Goal: Task Accomplishment & Management: Use online tool/utility

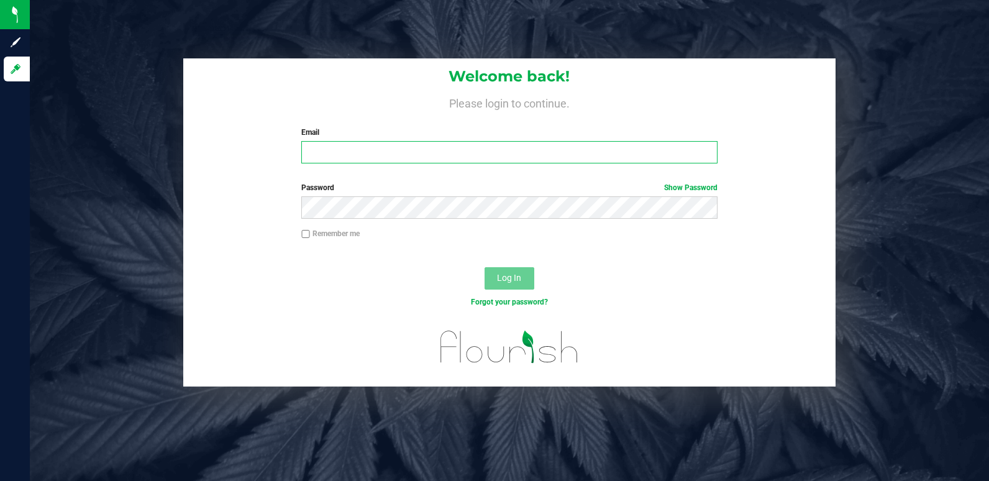
type input "[EMAIL_ADDRESS][DOMAIN_NAME]"
click at [534, 277] on div "Log In" at bounding box center [509, 283] width 652 height 42
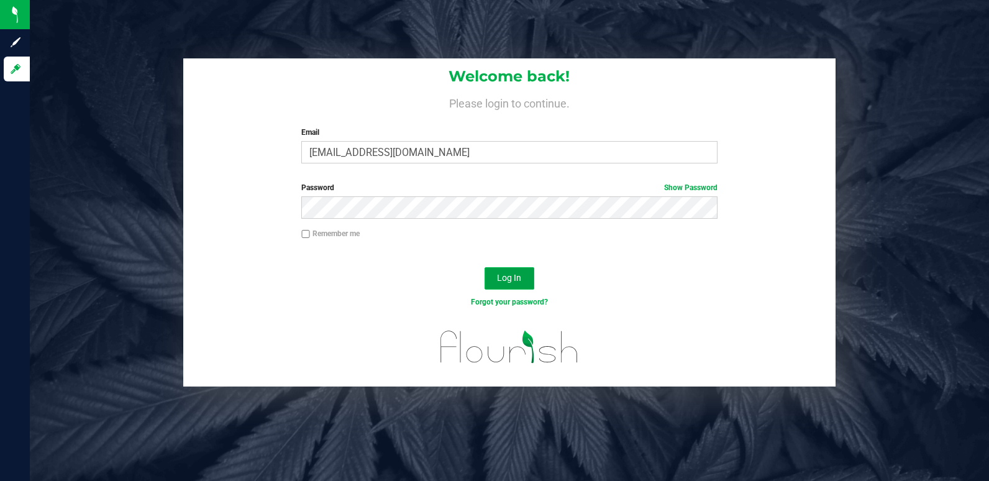
click at [531, 277] on button "Log In" at bounding box center [510, 278] width 50 height 22
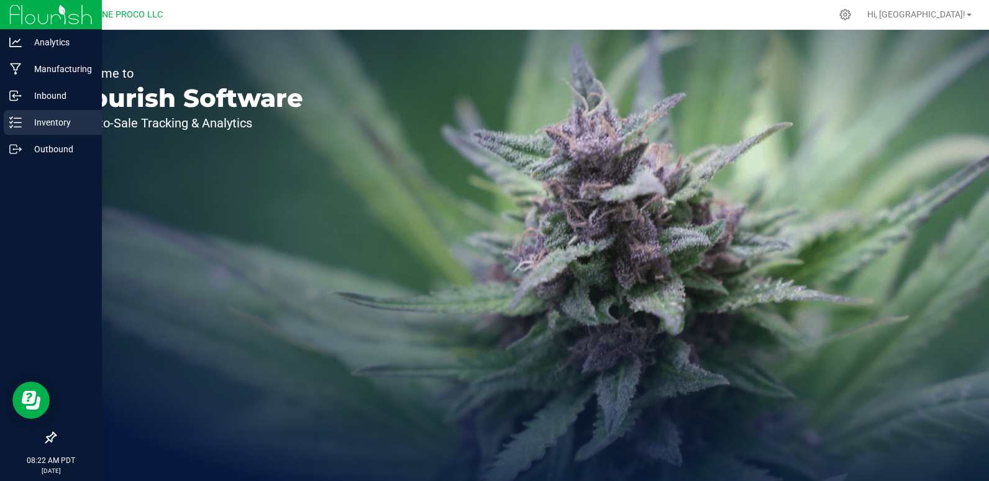
click at [27, 119] on p "Inventory" at bounding box center [59, 122] width 75 height 15
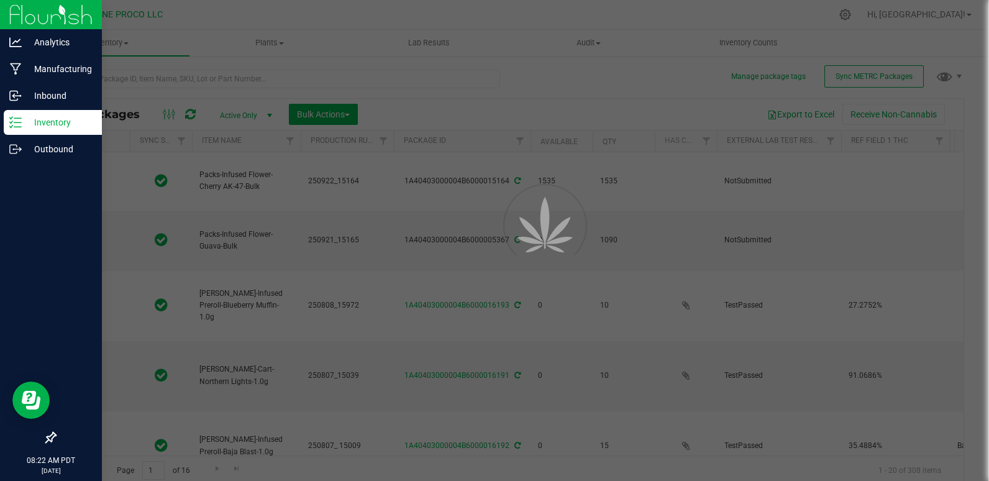
type input "[DATE]"
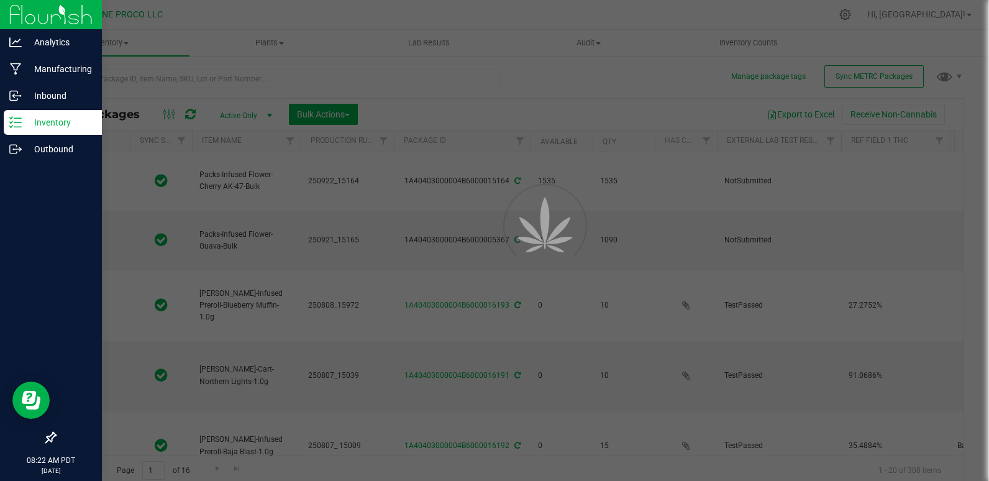
type input "[DATE]"
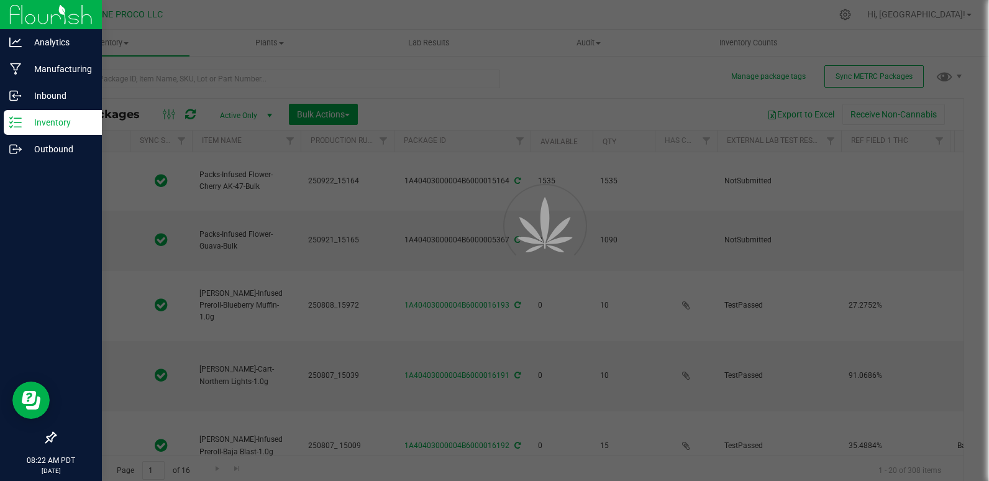
type input "[DATE]"
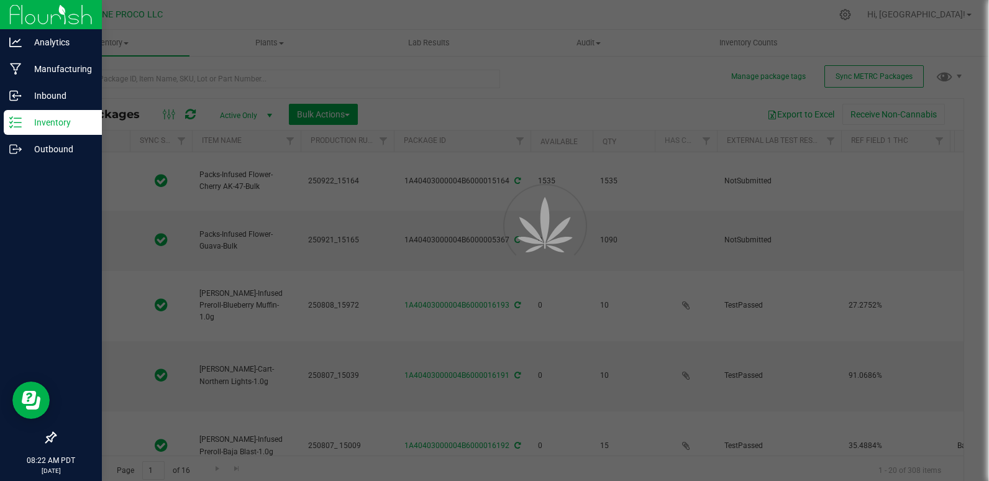
type input "[DATE]"
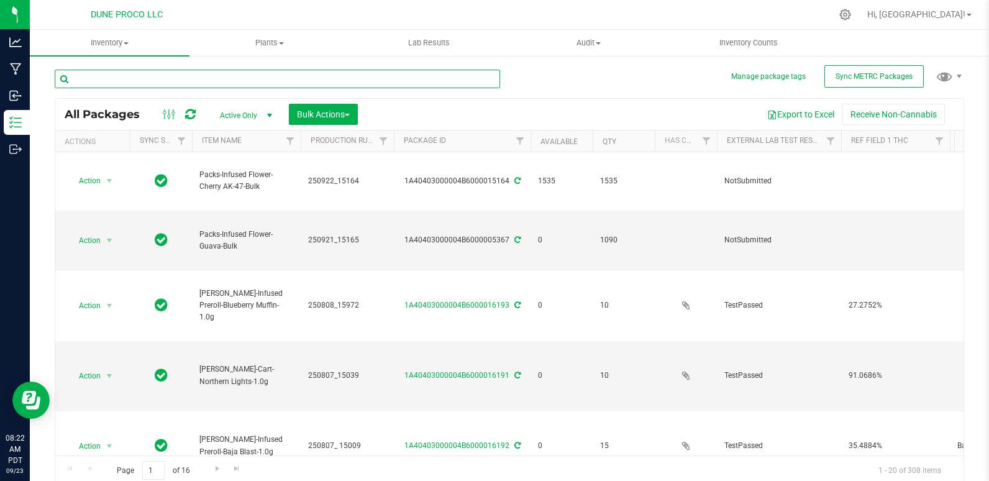
click at [226, 77] on input "text" at bounding box center [278, 79] width 446 height 19
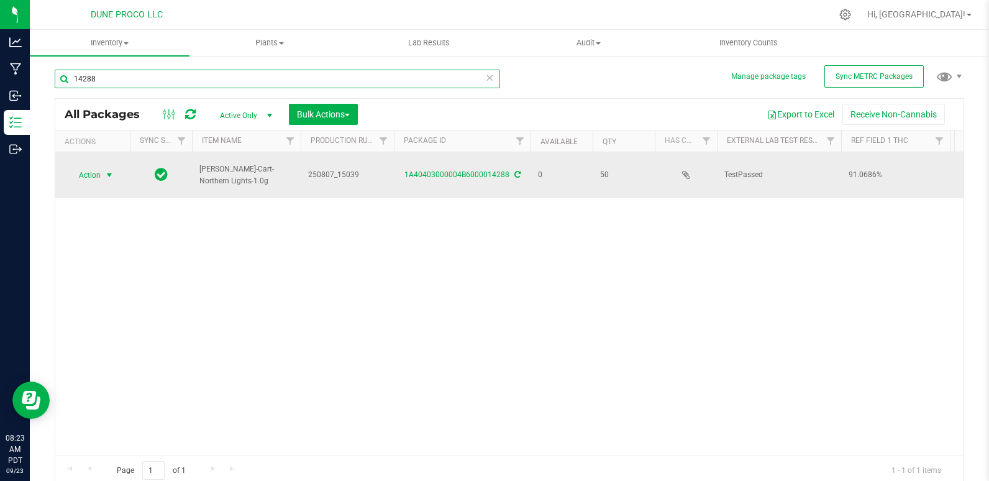
type input "14288"
click at [92, 175] on span "Action" at bounding box center [85, 175] width 34 height 17
click at [86, 167] on span "Action" at bounding box center [85, 175] width 34 height 17
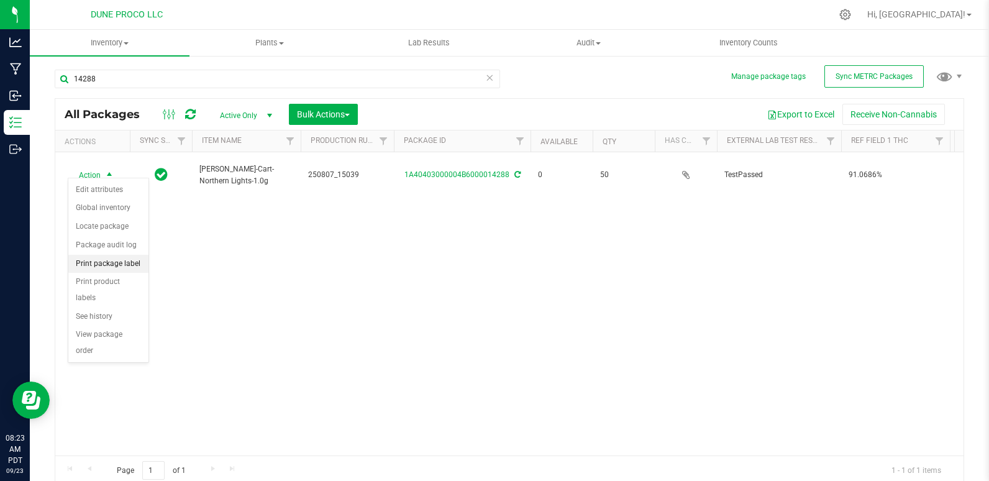
click at [122, 268] on li "Print package label" at bounding box center [108, 264] width 80 height 19
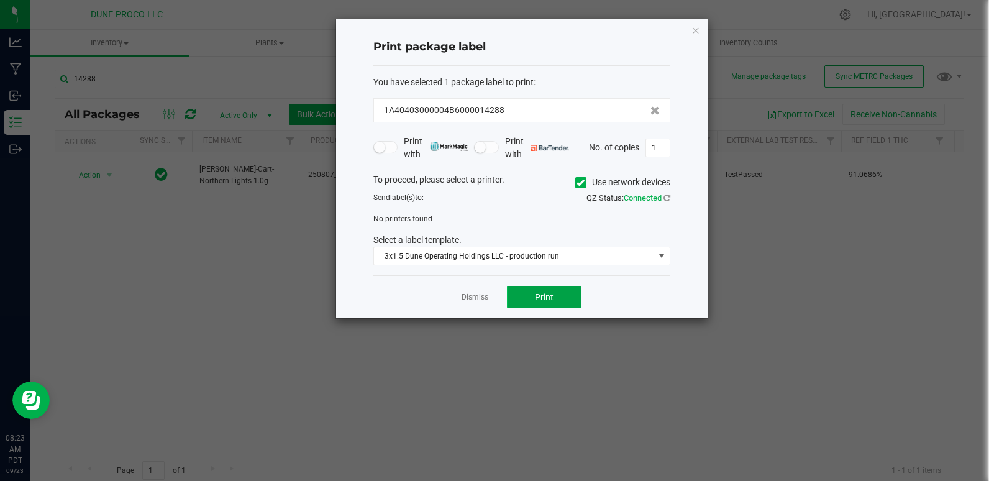
click at [544, 302] on span "Print" at bounding box center [544, 297] width 19 height 10
click at [547, 292] on span "Print" at bounding box center [544, 297] width 19 height 10
click at [579, 183] on icon at bounding box center [581, 183] width 8 height 0
click at [0, 0] on input "Use network devices" at bounding box center [0, 0] width 0 height 0
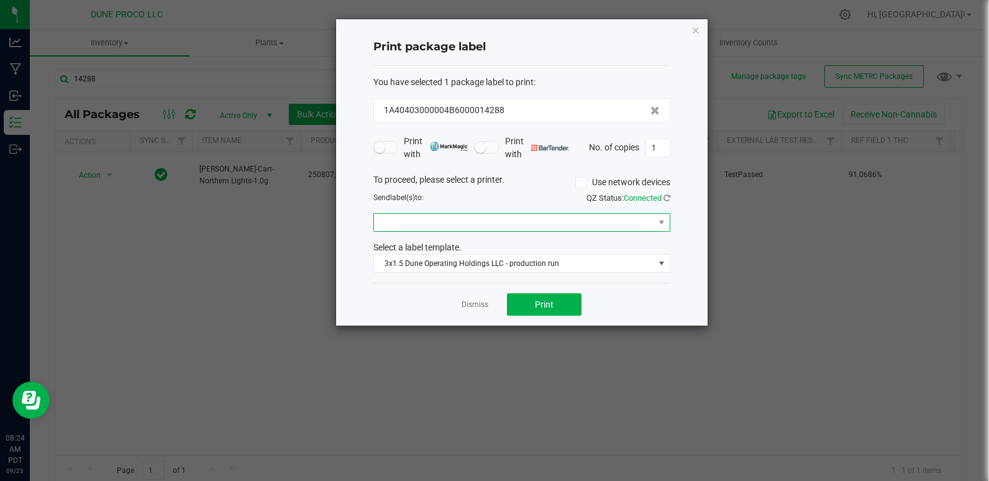
click at [446, 226] on span at bounding box center [514, 222] width 280 height 17
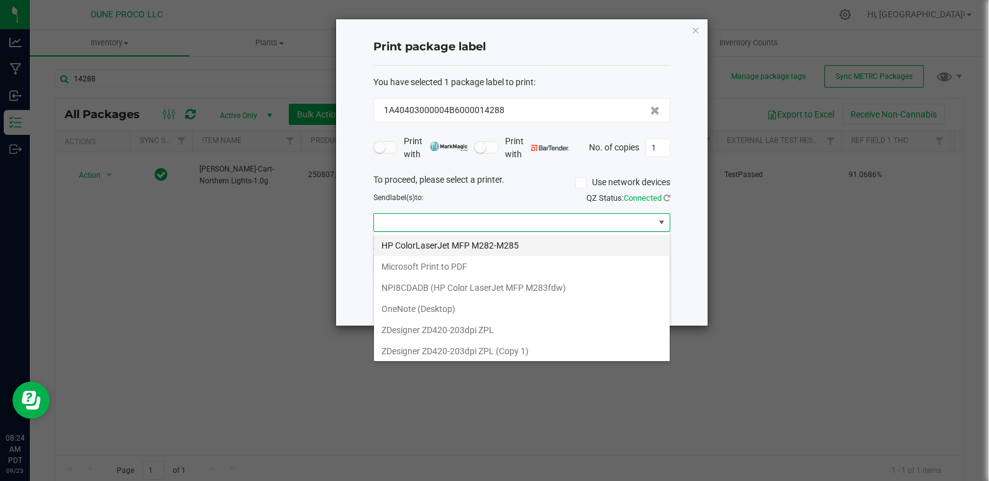
scroll to position [24, 0]
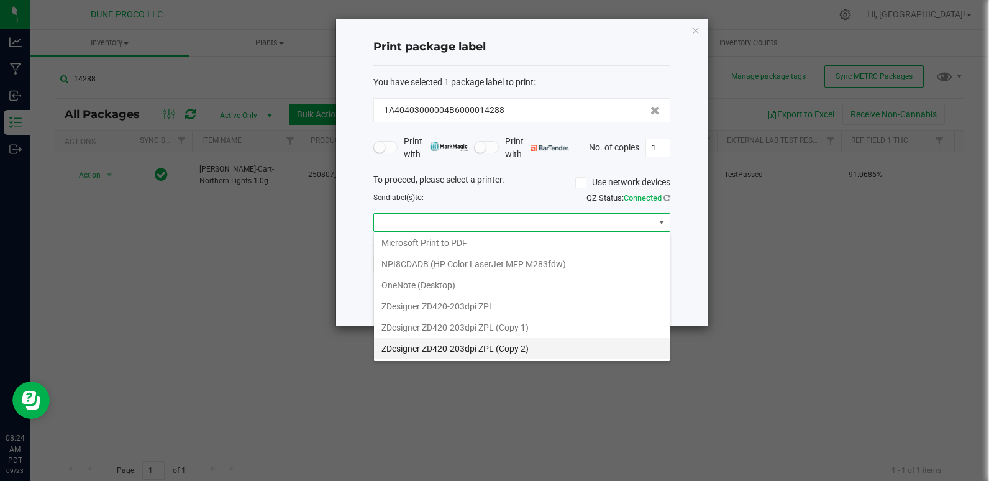
click at [526, 343] on 2\) "ZDesigner ZD420-203dpi ZPL (Copy 2)" at bounding box center [522, 348] width 296 height 21
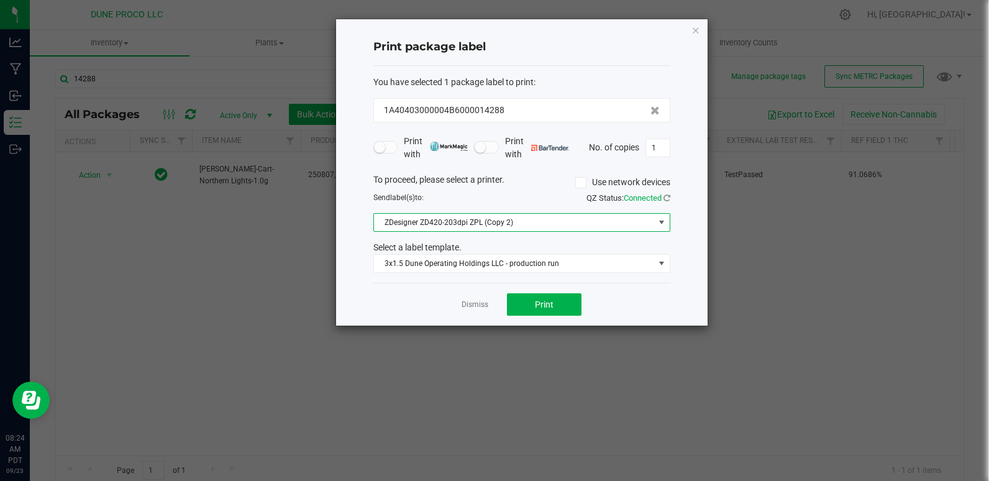
click at [538, 331] on ngb-modal-window "Print package label You have selected 1 package label to print : 1A40403000004B…" at bounding box center [499, 240] width 999 height 481
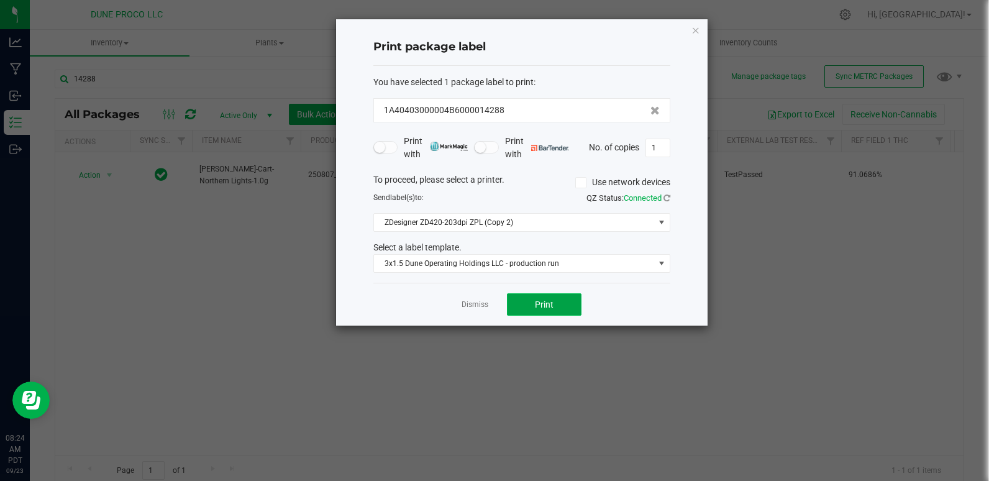
click at [546, 309] on span "Print" at bounding box center [544, 304] width 19 height 10
click at [761, 377] on ngb-modal-window "Print package label You have selected 1 package label to print : 1A40403000004B…" at bounding box center [499, 240] width 999 height 481
click at [536, 309] on span "Print" at bounding box center [544, 304] width 19 height 10
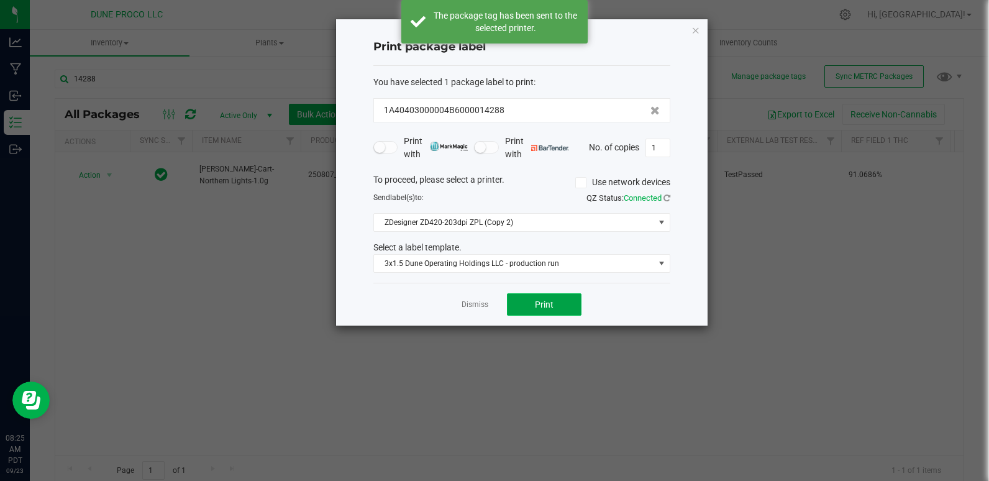
click at [536, 309] on span "Print" at bounding box center [544, 304] width 19 height 10
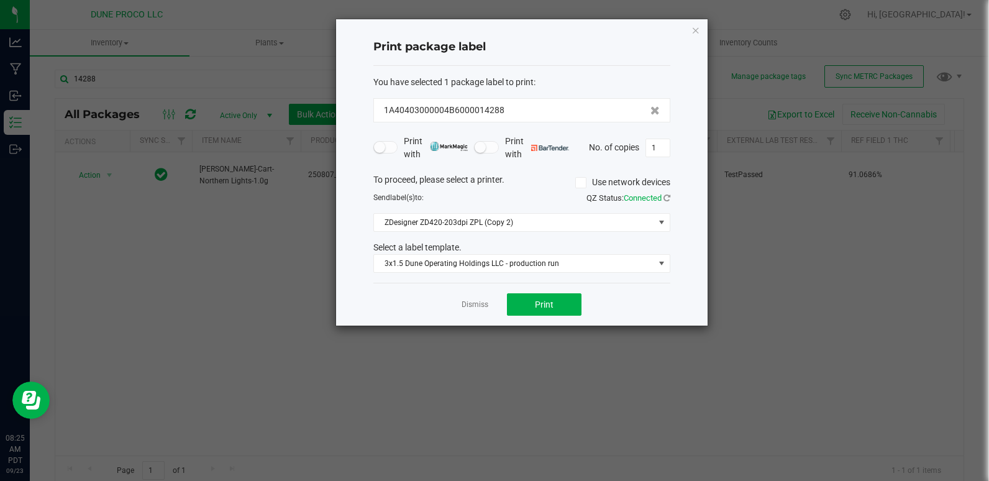
click at [697, 273] on div "Print package label You have selected 1 package label to print : 1A40403000004B…" at bounding box center [522, 172] width 372 height 306
click at [546, 304] on span "Print" at bounding box center [544, 304] width 19 height 10
click at [654, 152] on input "1" at bounding box center [658, 147] width 24 height 17
type input "3"
click at [582, 311] on div "Dismiss Print" at bounding box center [521, 304] width 297 height 43
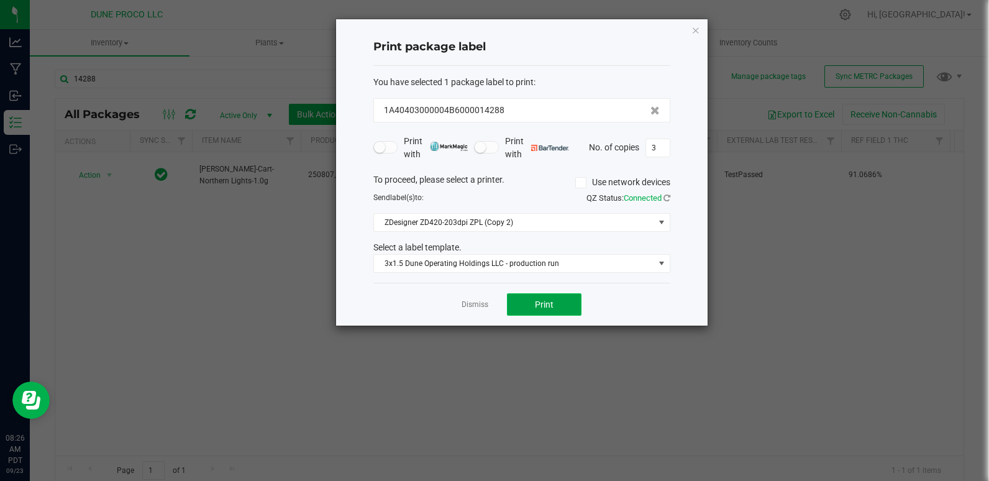
click at [575, 309] on button "Print" at bounding box center [544, 304] width 75 height 22
click at [697, 23] on icon "button" at bounding box center [696, 29] width 9 height 15
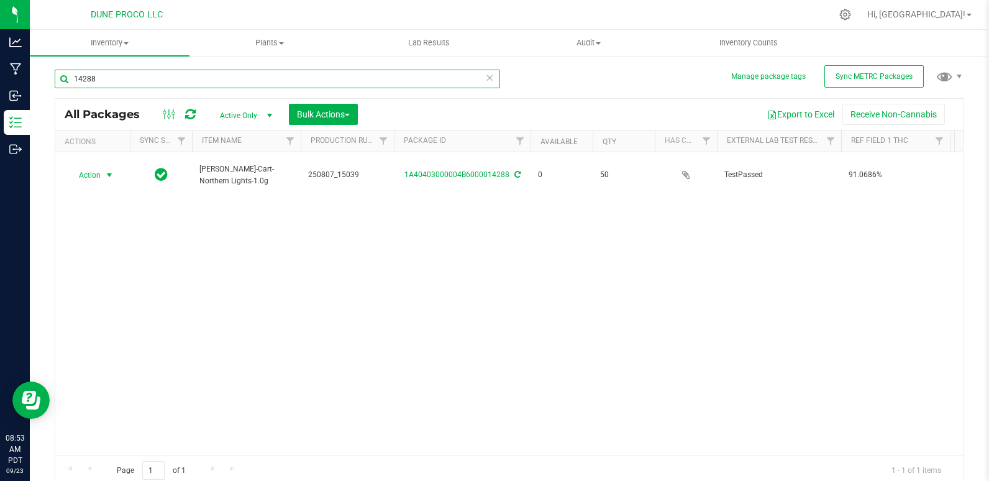
click at [236, 80] on input "14288" at bounding box center [278, 79] width 446 height 19
type input "1"
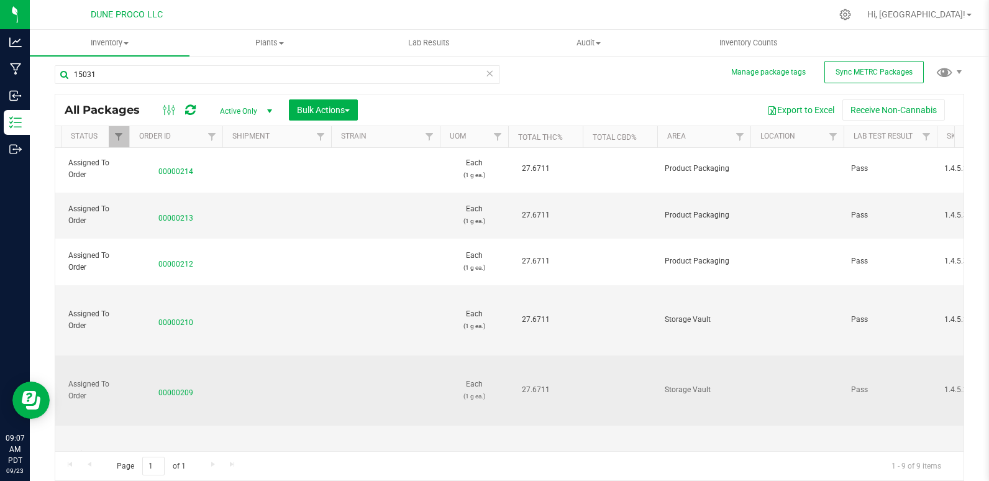
scroll to position [0, 1107]
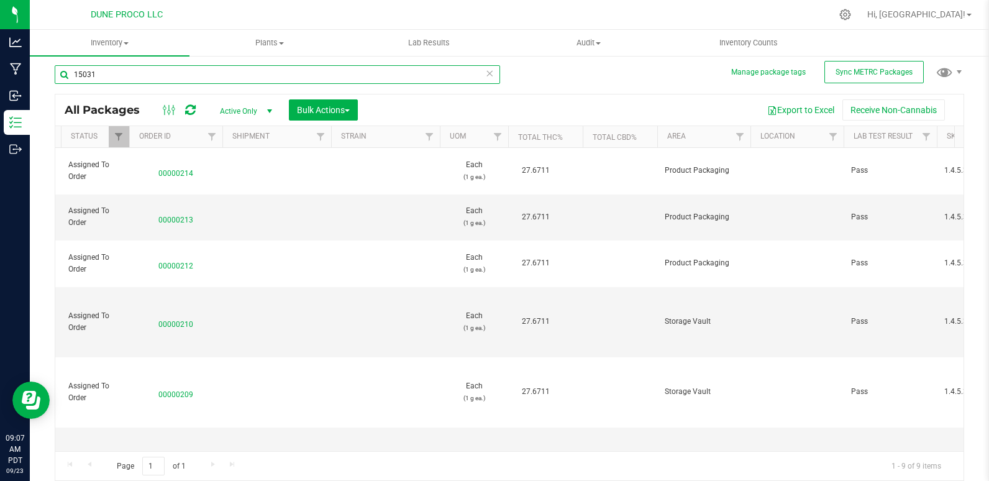
drag, startPoint x: 396, startPoint y: 270, endPoint x: 196, endPoint y: 70, distance: 283.0
click at [196, 70] on input "15031" at bounding box center [278, 74] width 446 height 19
type input "15972"
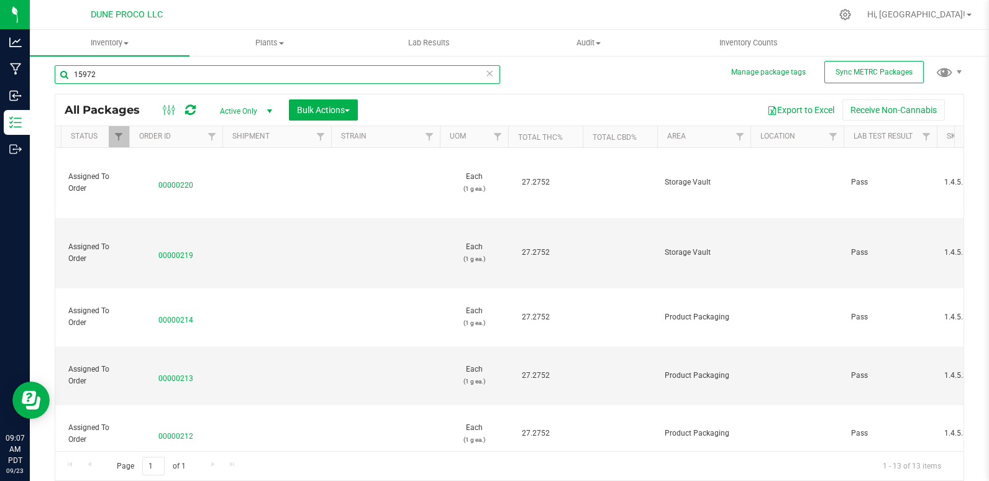
type input "[DATE]"
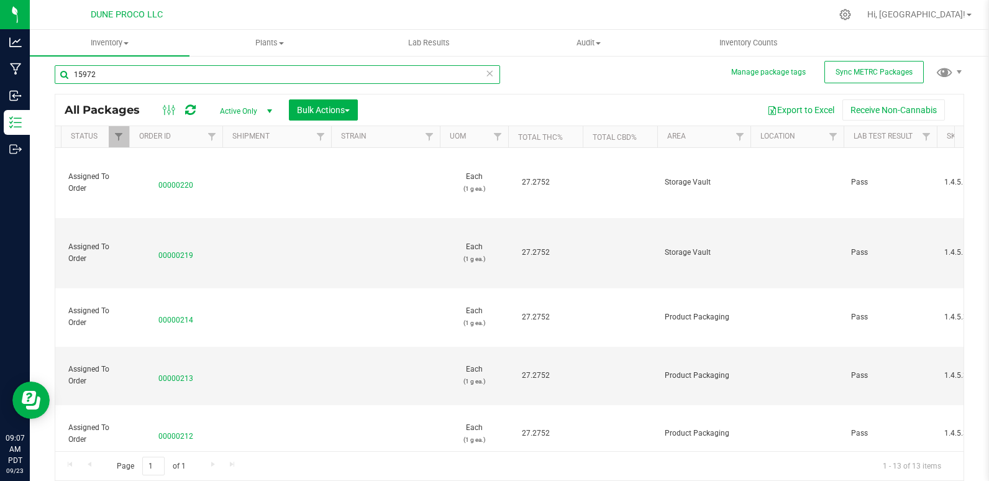
type input "[DATE]"
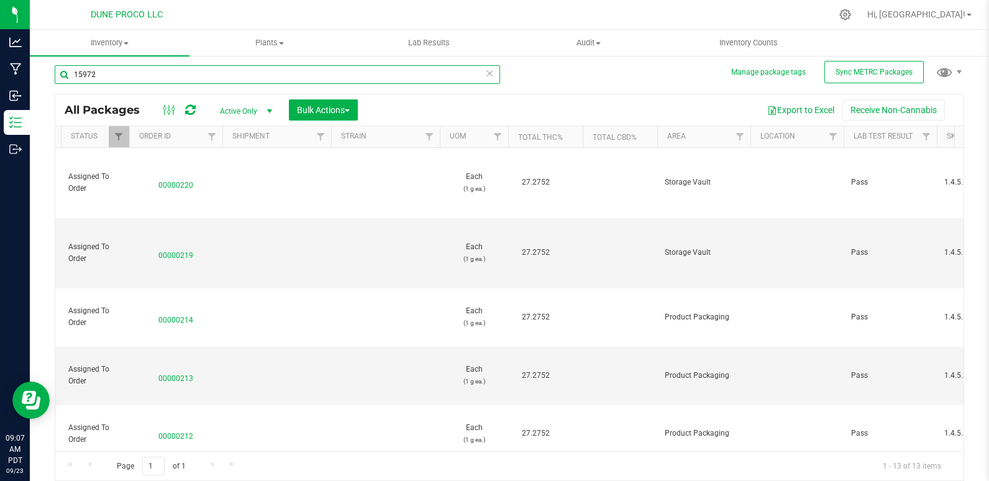
type input "[DATE]"
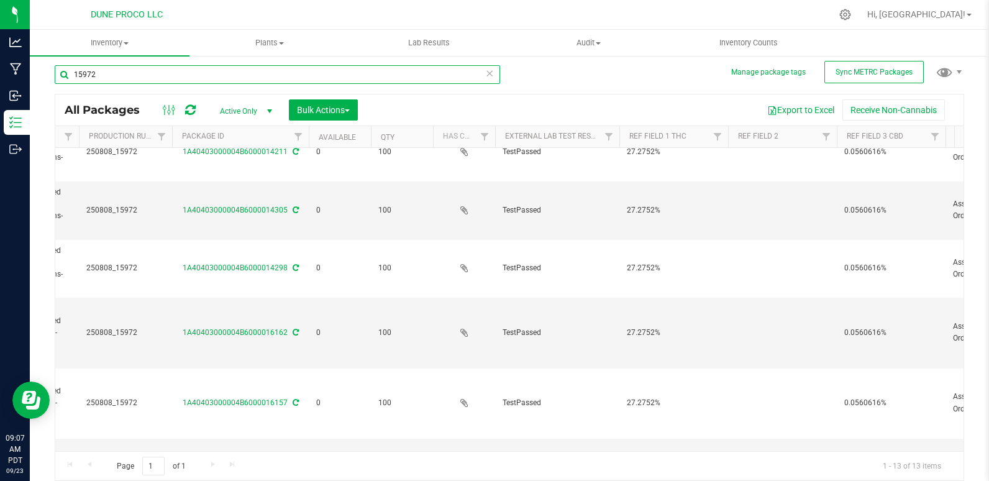
scroll to position [0, 295]
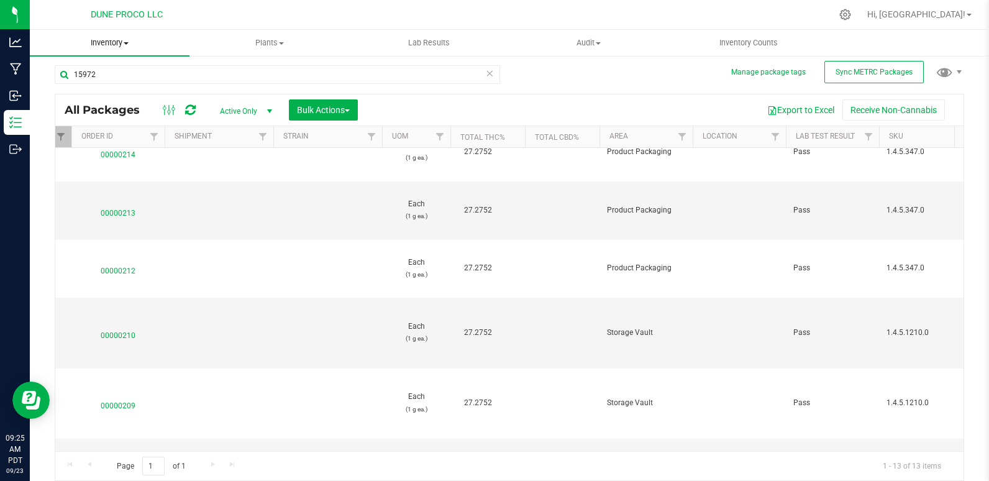
click at [231, 66] on div "15972 All Packages Active Only Active Only Lab Samples Locked All External Inte…" at bounding box center [510, 266] width 910 height 427
click at [159, 82] on input "15972" at bounding box center [278, 74] width 446 height 19
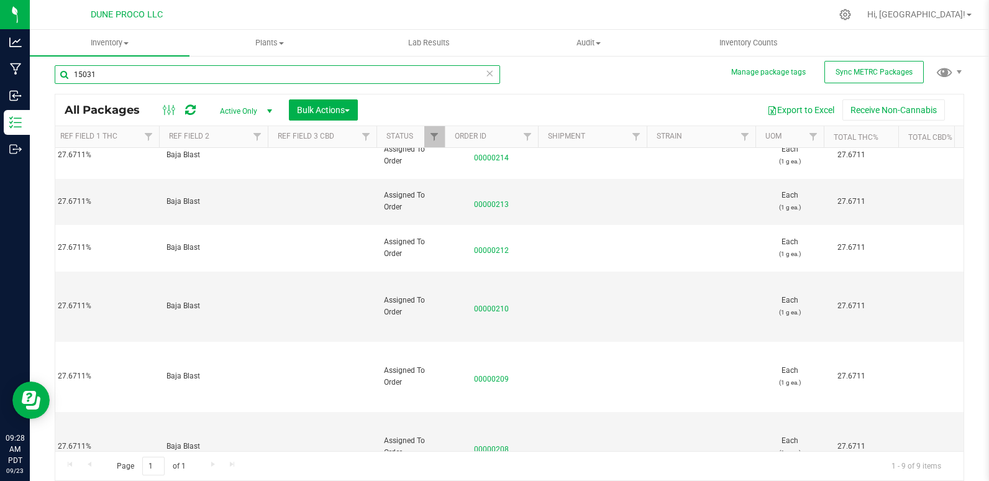
scroll to position [0, 798]
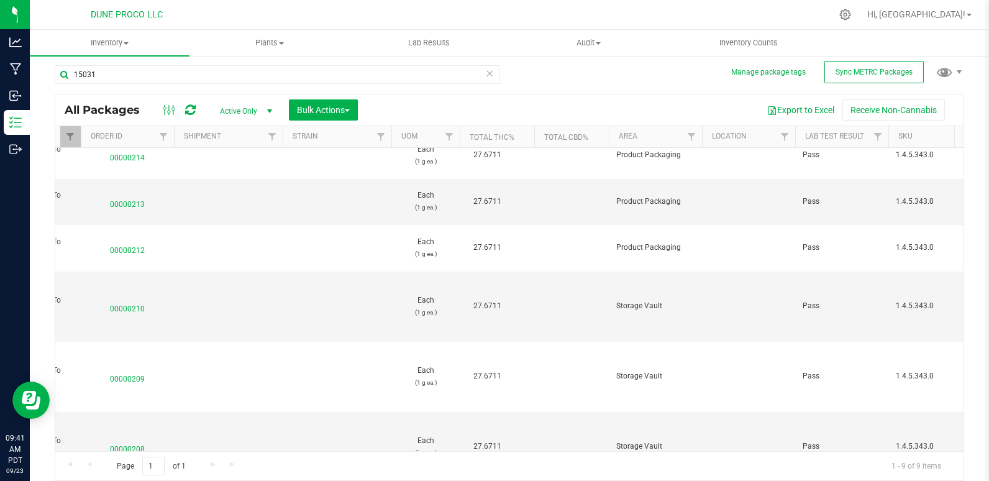
click at [107, 70] on input "15031" at bounding box center [278, 74] width 446 height 19
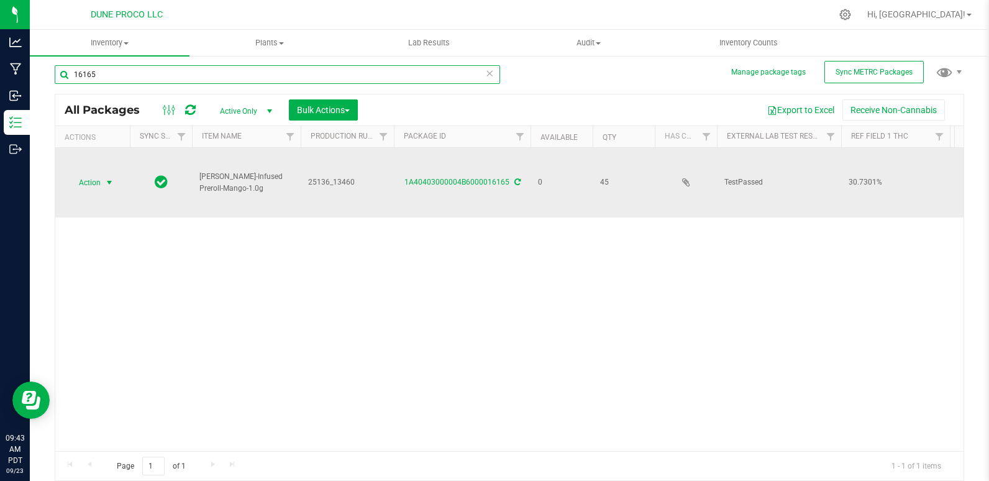
type input "16165"
click at [89, 174] on span "Action" at bounding box center [85, 182] width 34 height 17
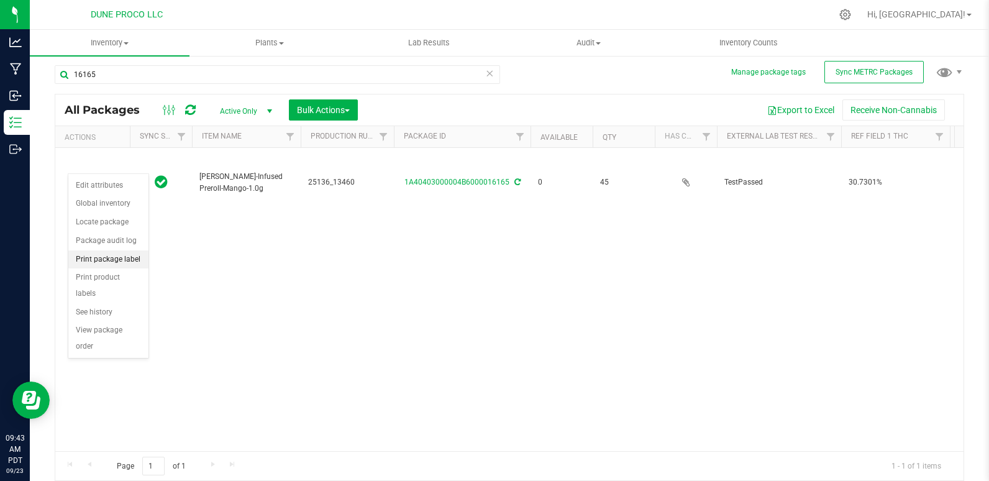
click at [126, 260] on li "Print package label" at bounding box center [108, 259] width 80 height 19
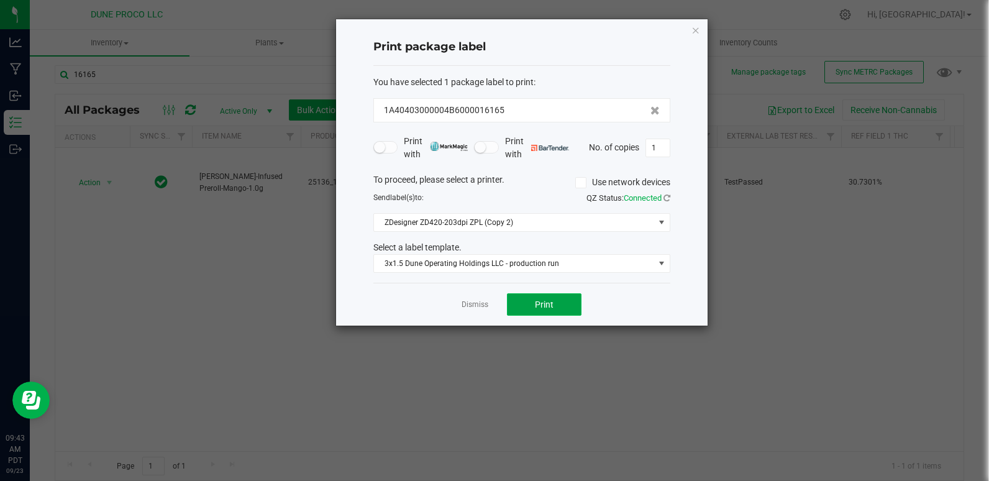
click at [549, 302] on span "Print" at bounding box center [544, 304] width 19 height 10
click at [694, 29] on icon "button" at bounding box center [696, 29] width 9 height 15
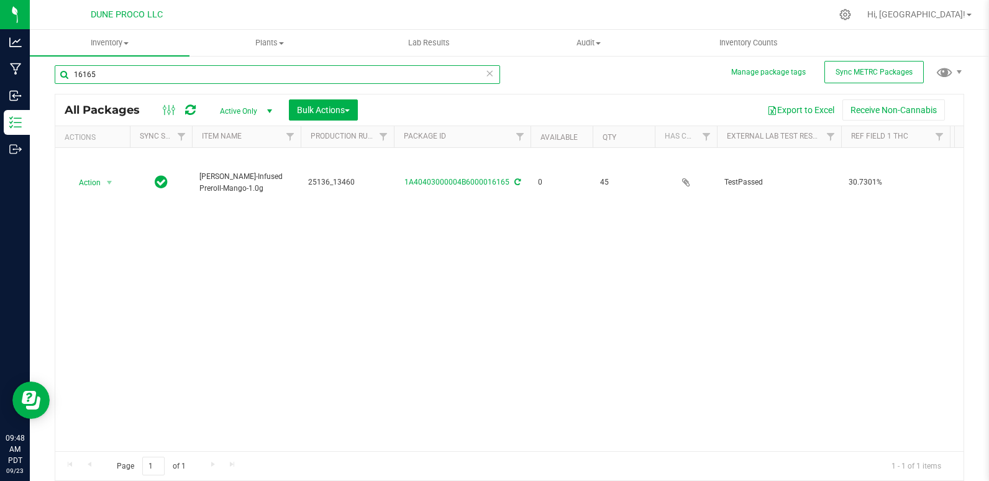
click at [457, 71] on input "16165" at bounding box center [278, 74] width 446 height 19
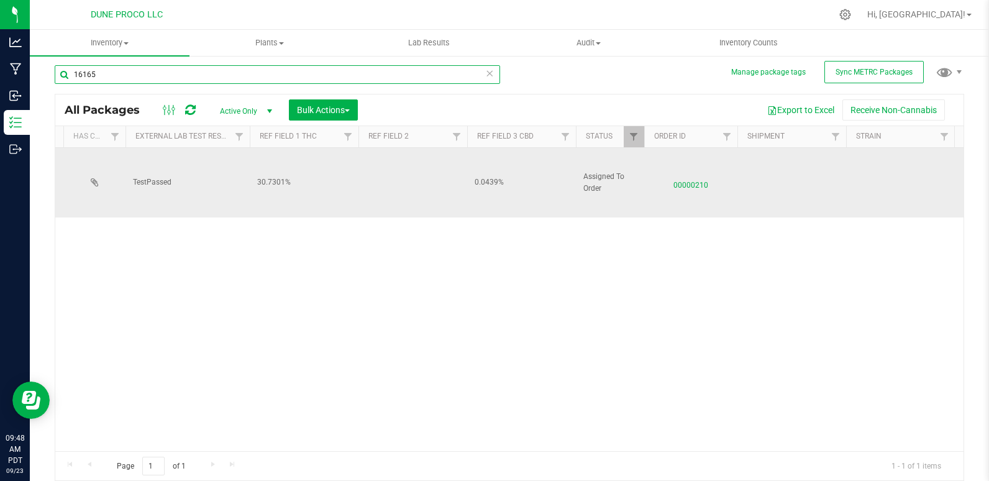
scroll to position [0, 628]
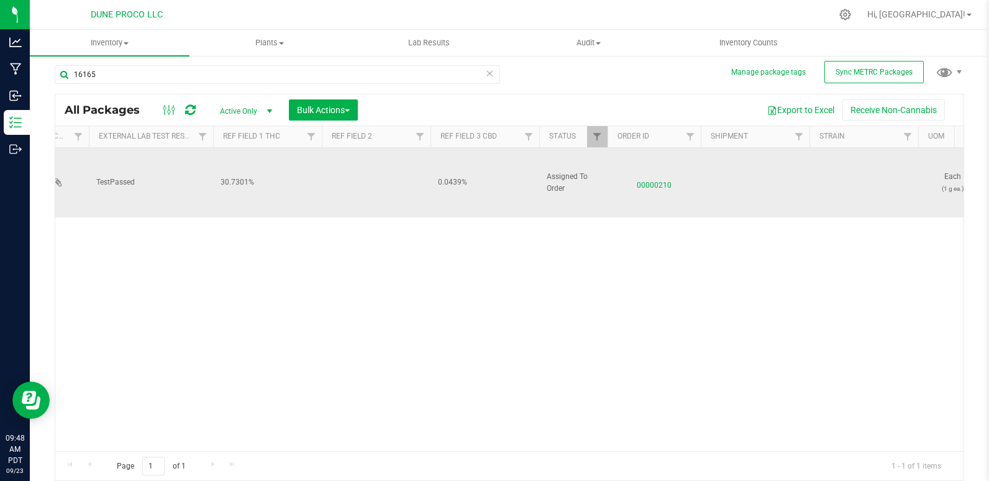
click at [654, 173] on span "00000210" at bounding box center [654, 182] width 78 height 18
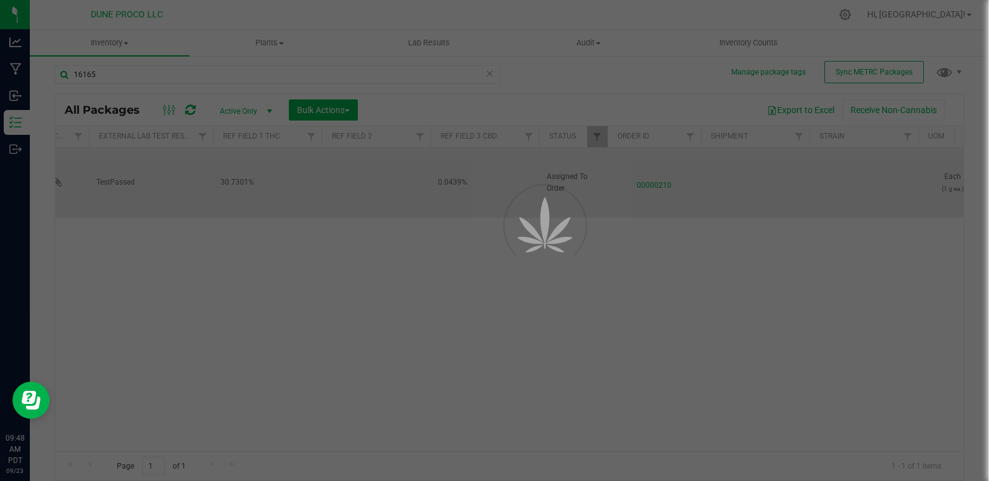
click at [654, 166] on div at bounding box center [494, 240] width 989 height 481
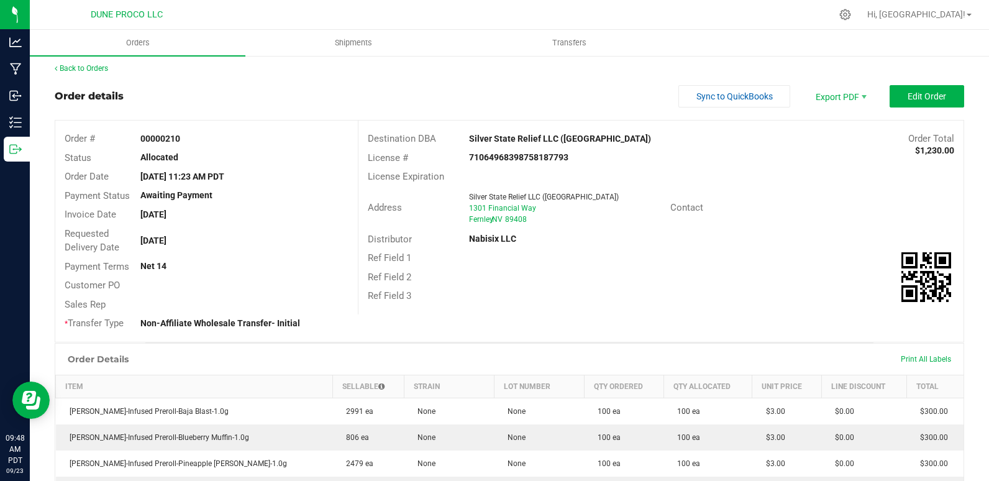
click at [654, 166] on div "License # 71064968398758187793" at bounding box center [661, 158] width 605 height 19
